Goal: Find specific page/section: Find specific page/section

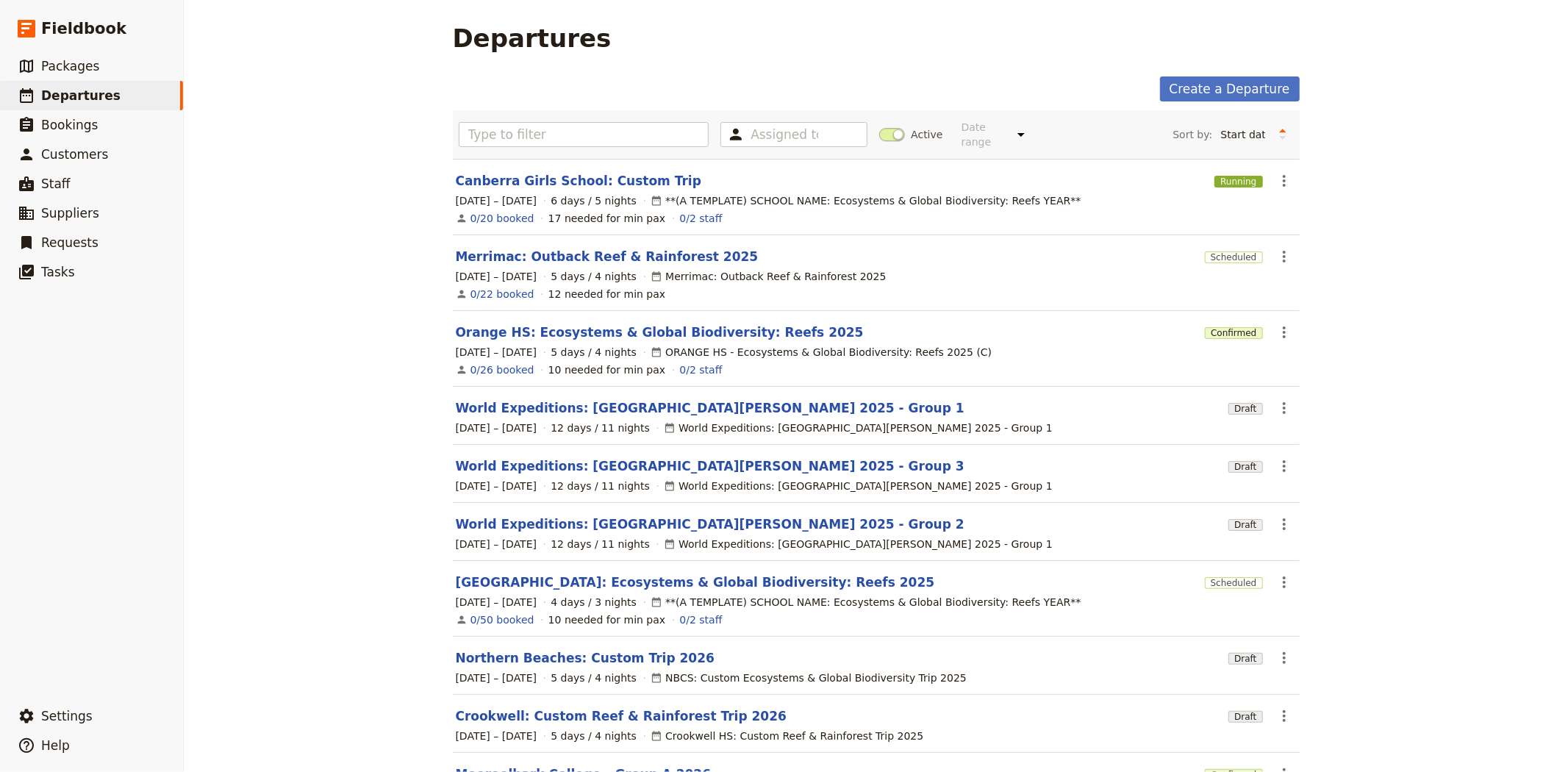
click at [882, 130] on span at bounding box center [892, 134] width 26 height 13
click at [879, 128] on input "Active" at bounding box center [879, 128] width 0 height 0
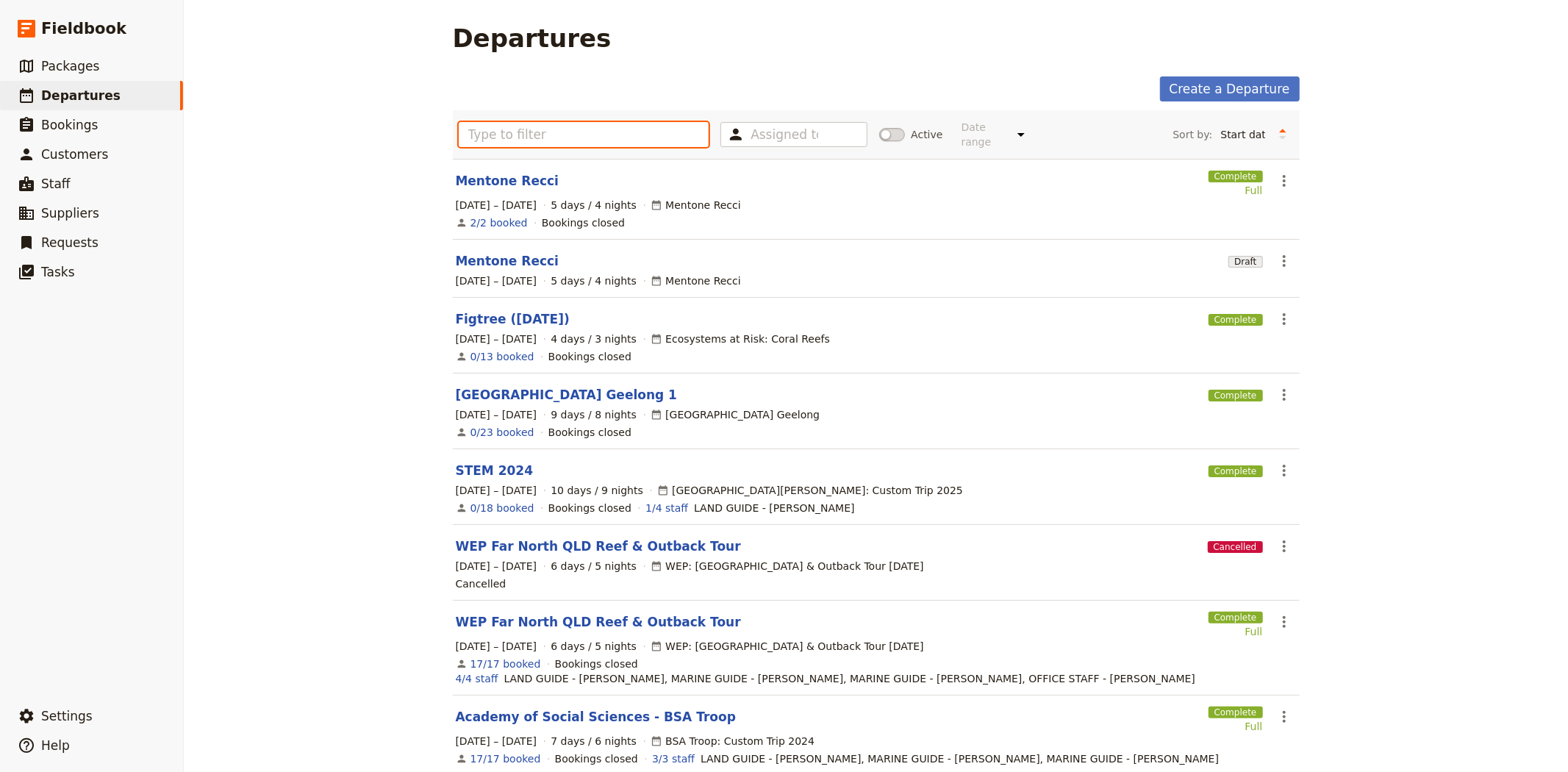
click at [672, 128] on input "text" at bounding box center [584, 134] width 251 height 25
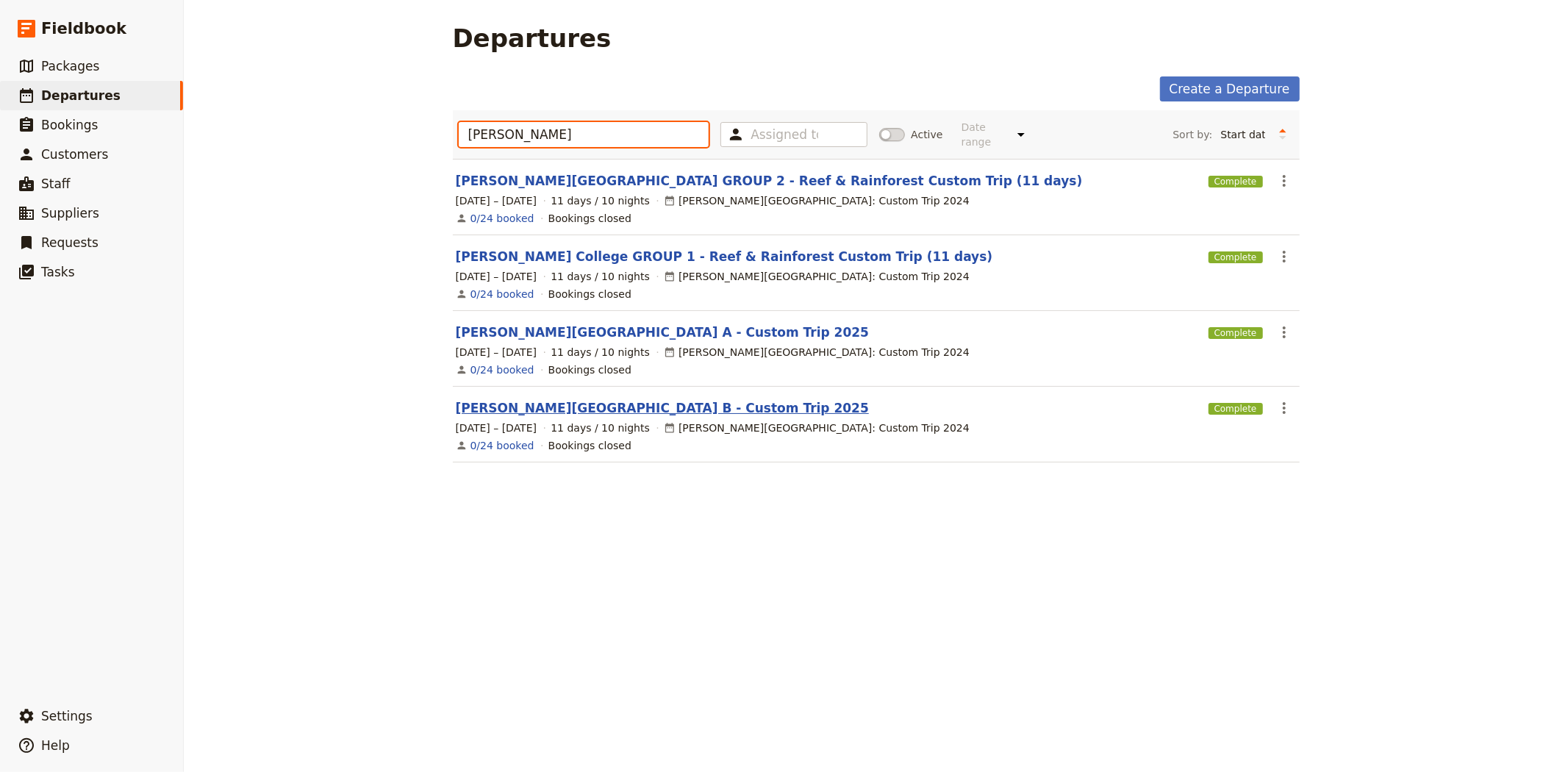
type input "[PERSON_NAME]"
click at [637, 399] on link "[PERSON_NAME][GEOGRAPHIC_DATA] B - Custom Trip 2025" at bounding box center [662, 407] width 413 height 18
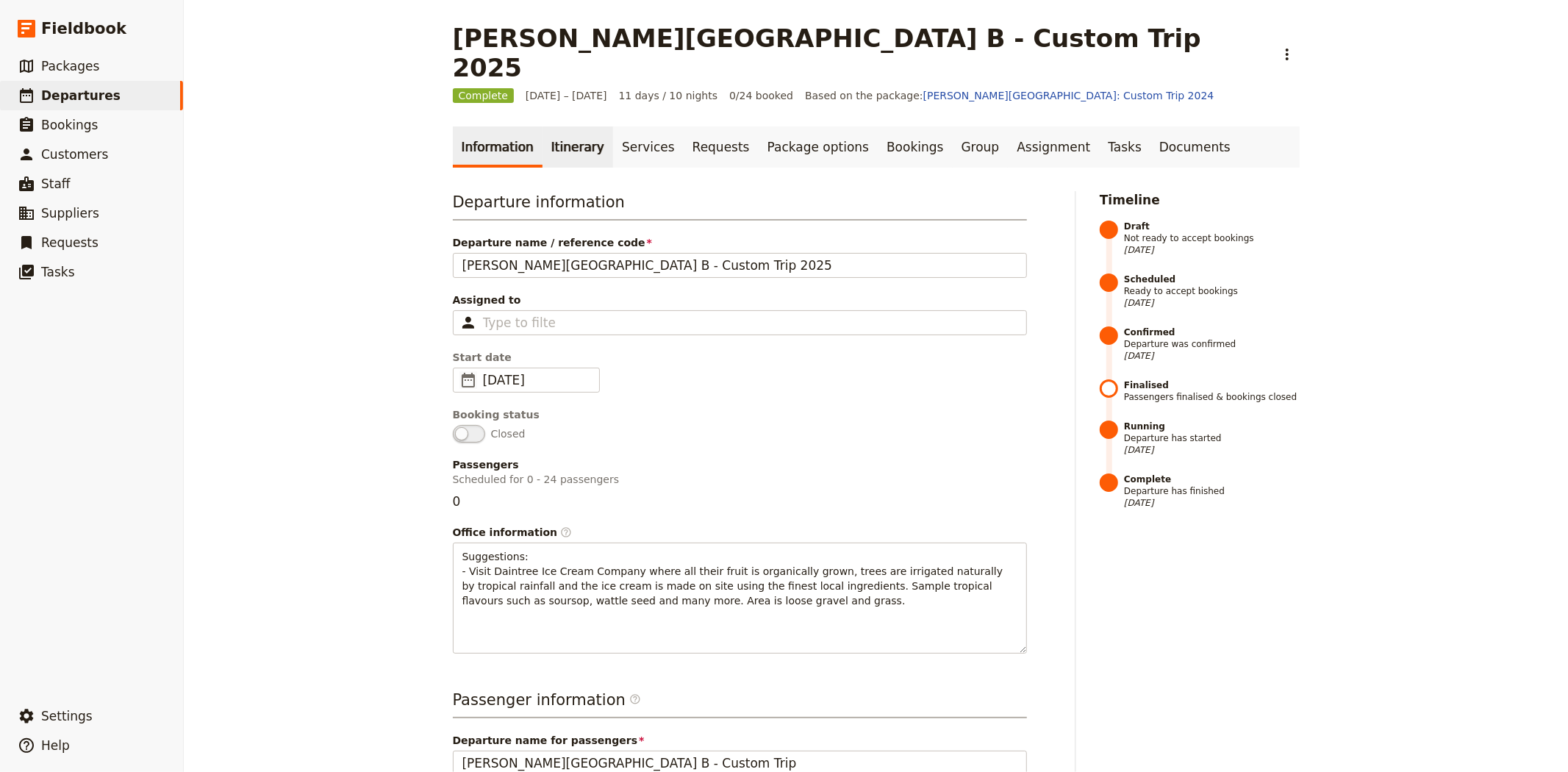
click at [555, 127] on link "Itinerary" at bounding box center [578, 147] width 70 height 41
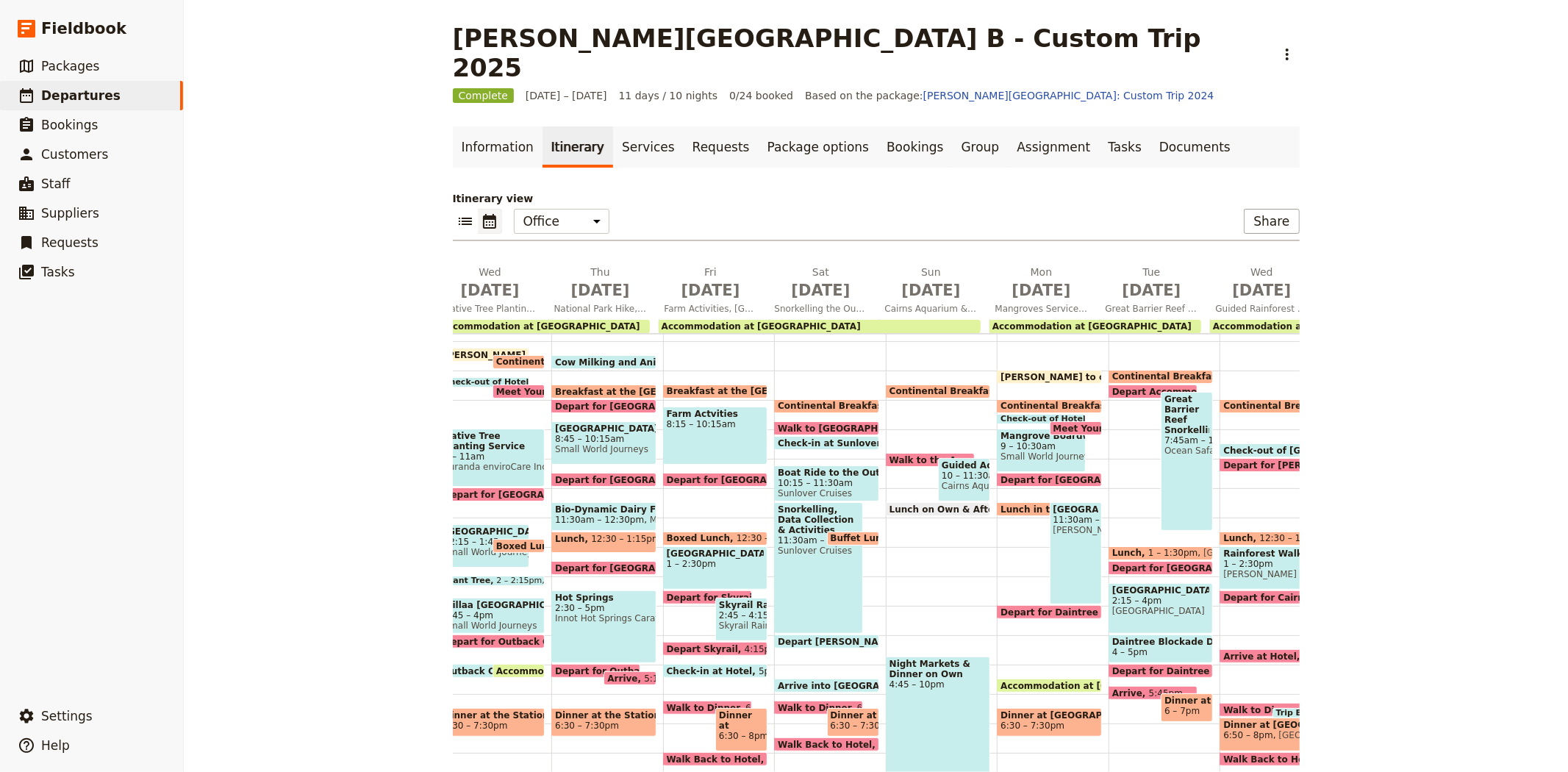
scroll to position [0, 311]
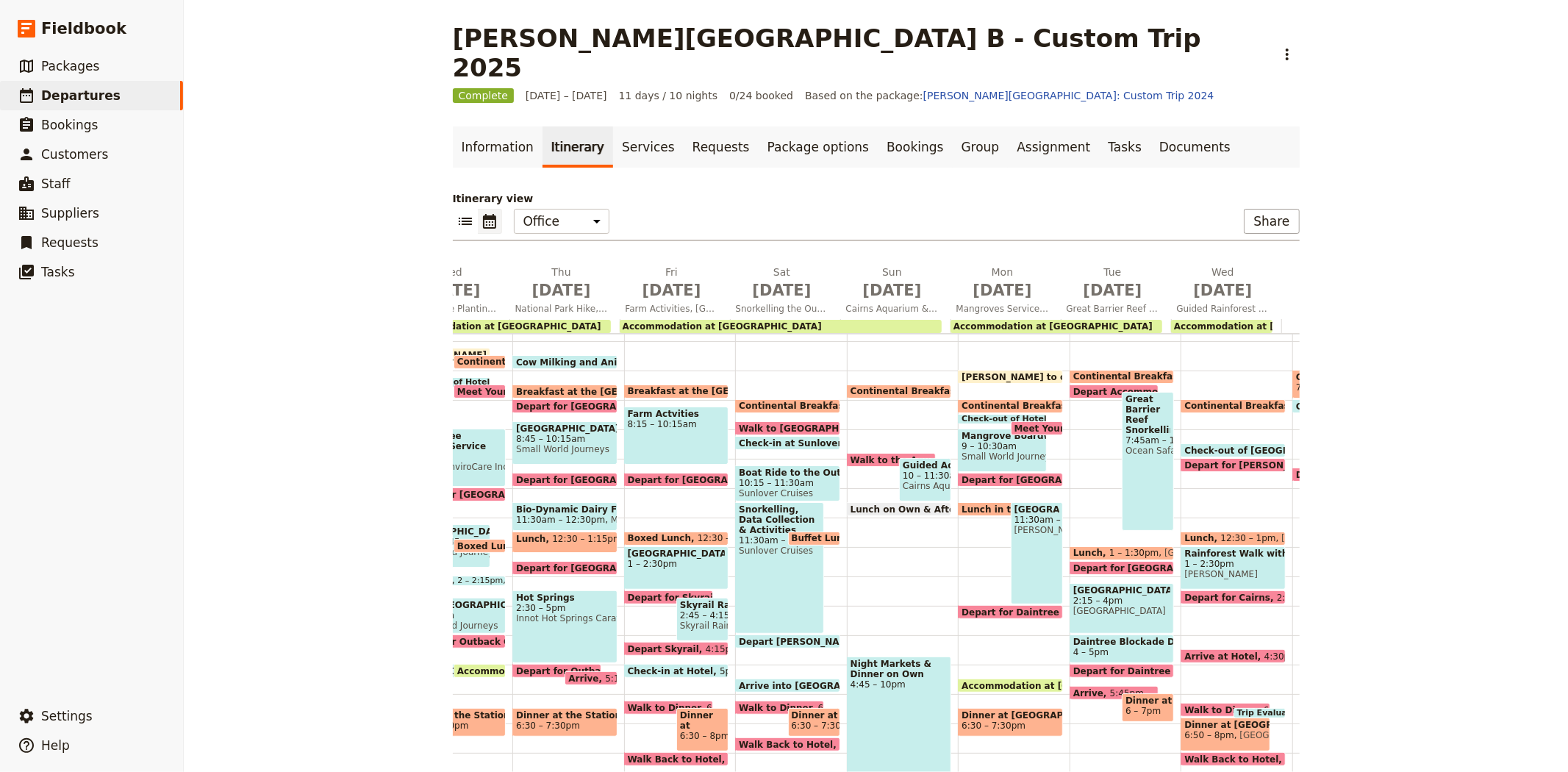
click at [780, 438] on span "Check-in at Sunlover" at bounding box center [793, 442] width 108 height 9
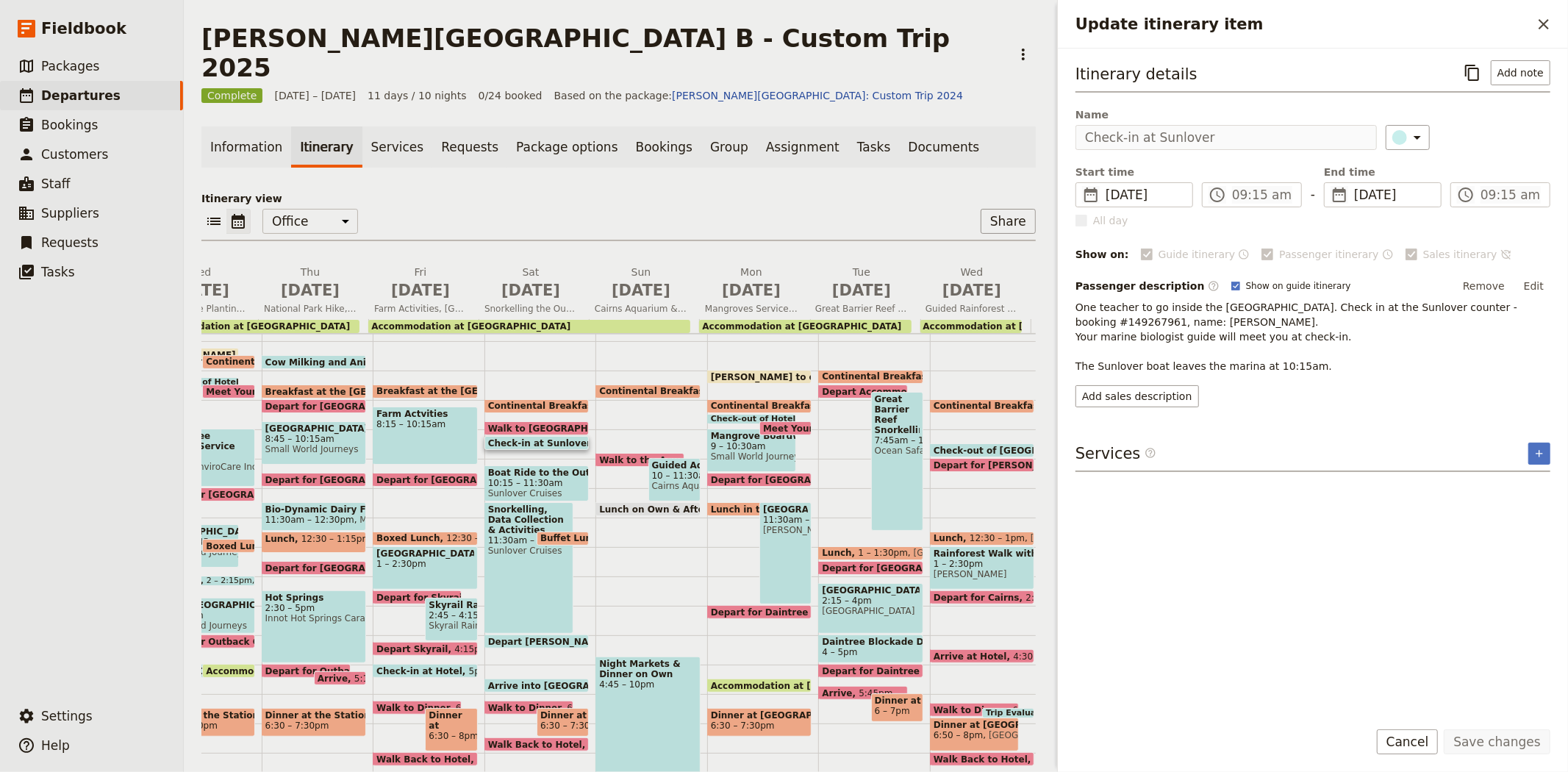
click at [702, 191] on p "Itinerary view" at bounding box center [618, 198] width 834 height 15
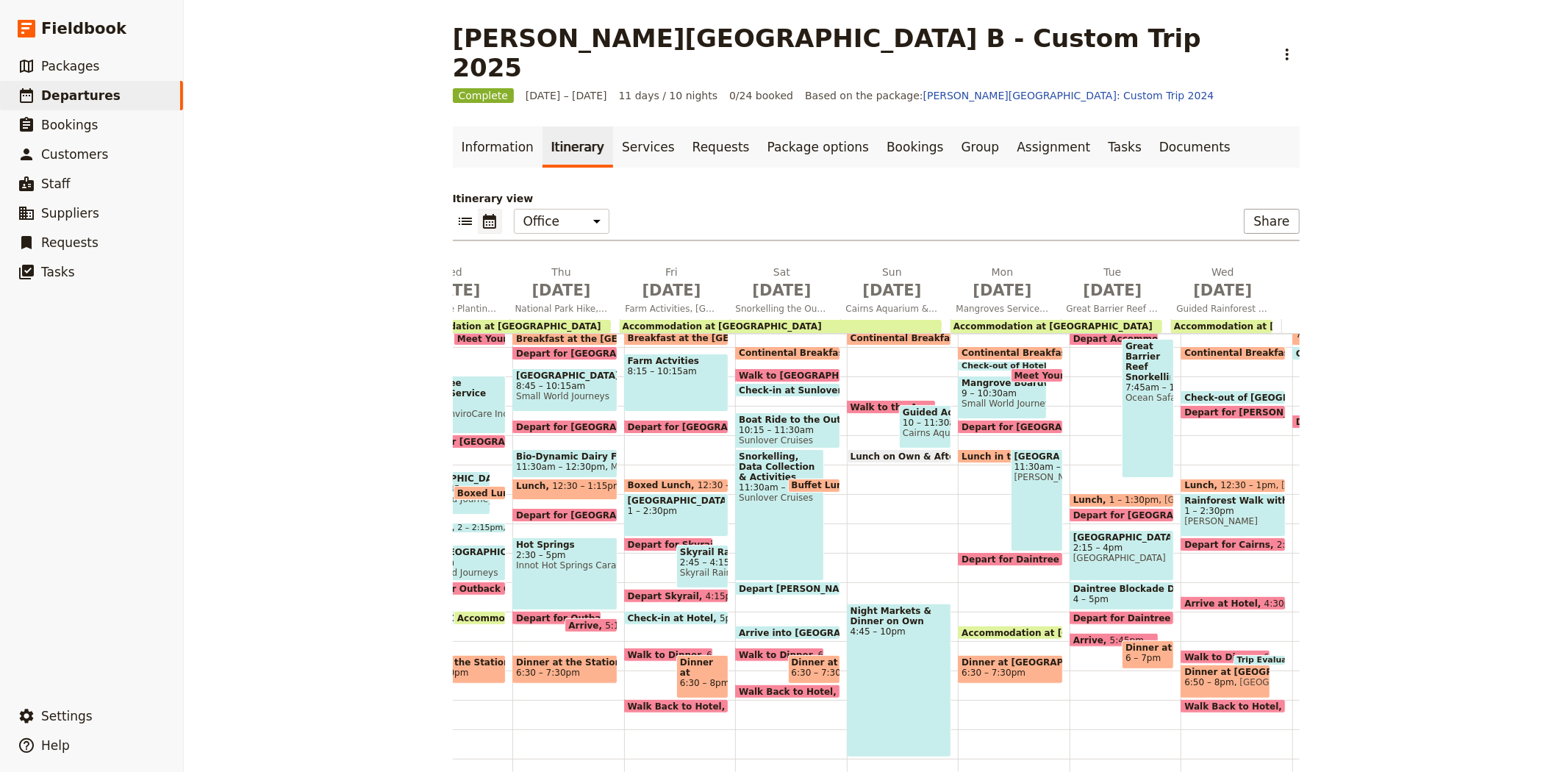
scroll to position [251, 0]
